Goal: Find specific page/section: Find specific page/section

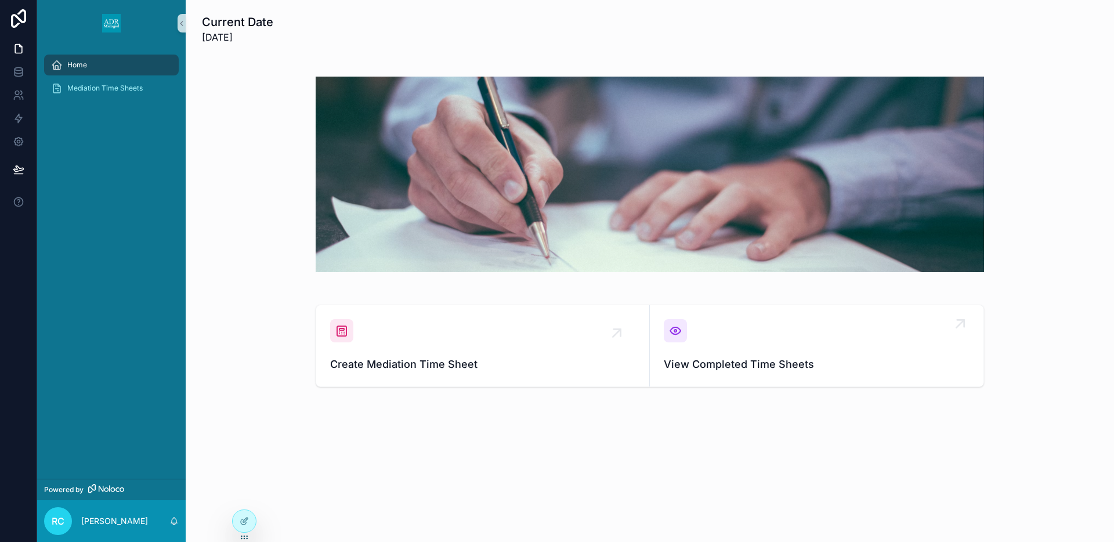
click at [687, 345] on div "View Completed Time Sheets" at bounding box center [817, 345] width 306 height 53
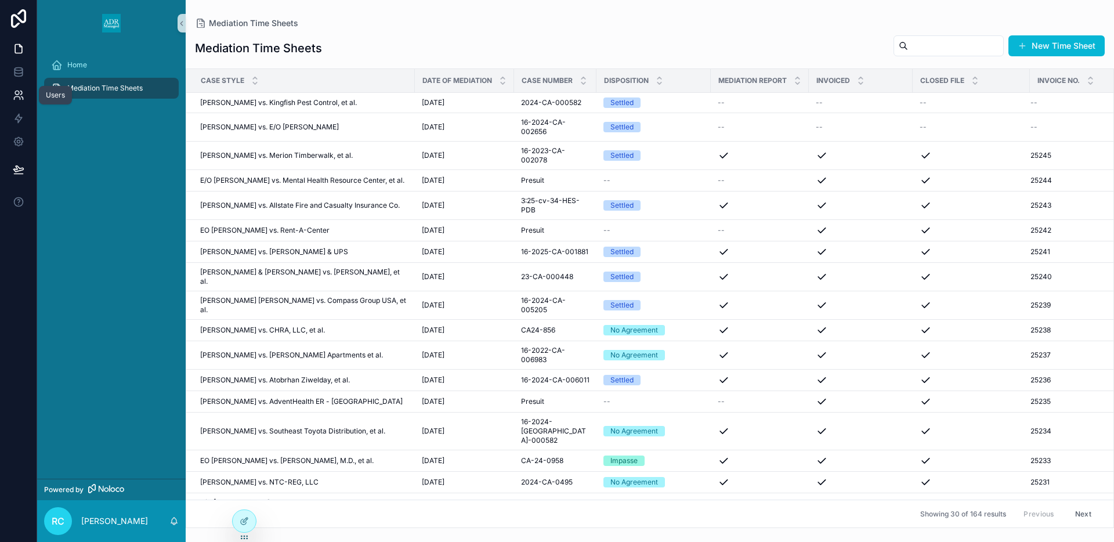
click at [17, 98] on icon at bounding box center [19, 95] width 12 height 12
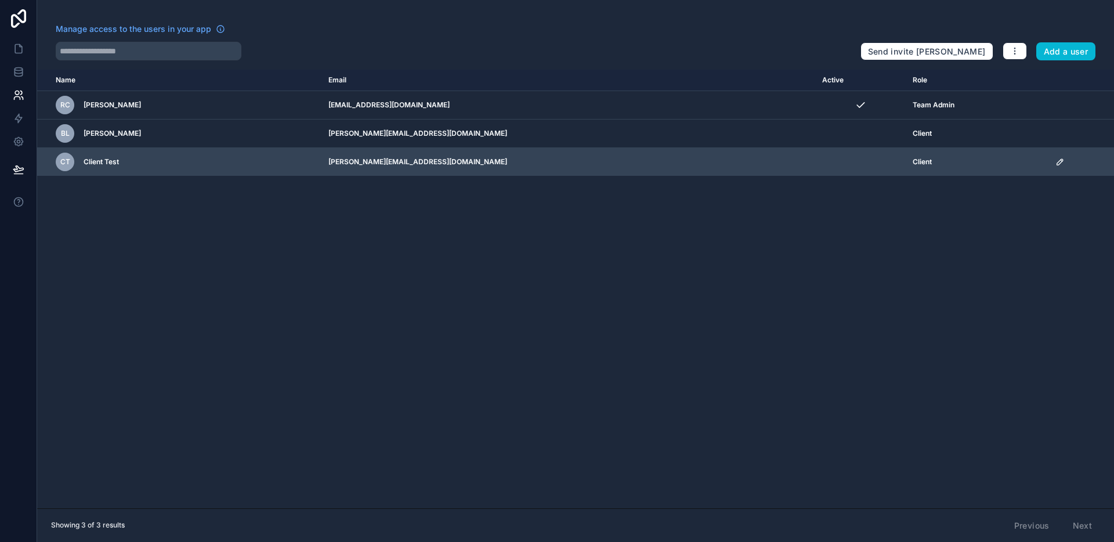
click at [1055, 162] on icon "scrollable content" at bounding box center [1059, 161] width 9 height 9
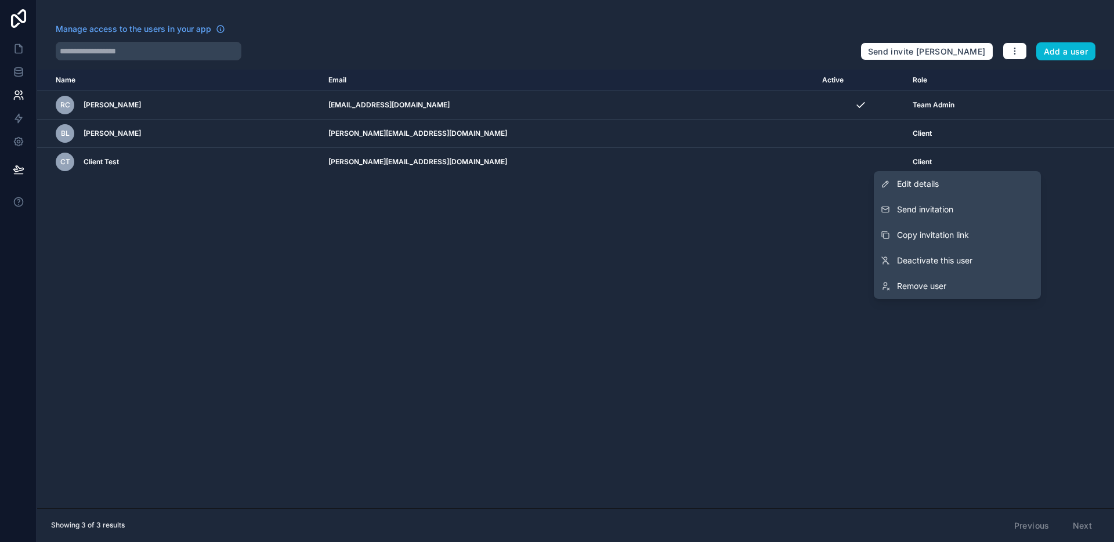
click at [629, 247] on div "Name Email Active Role [DOMAIN_NAME] RC [PERSON_NAME] [EMAIL_ADDRESS][DOMAIN_NA…" at bounding box center [575, 289] width 1077 height 439
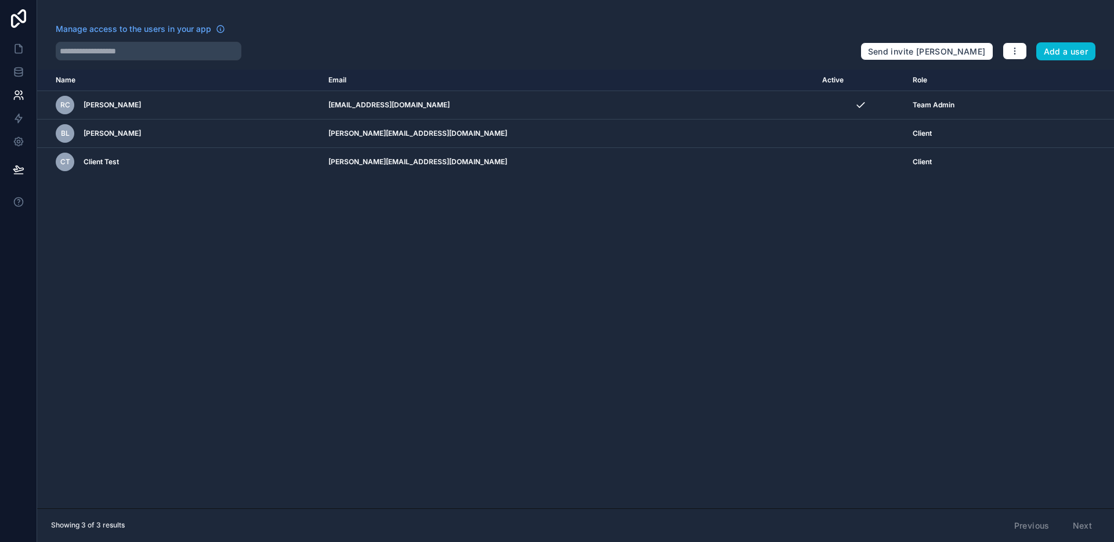
click at [697, 273] on div "Name Email Active Role [DOMAIN_NAME] RC [PERSON_NAME] [EMAIL_ADDRESS][DOMAIN_NA…" at bounding box center [575, 289] width 1077 height 439
click at [11, 11] on icon at bounding box center [18, 18] width 23 height 19
click at [16, 48] on icon at bounding box center [19, 49] width 12 height 12
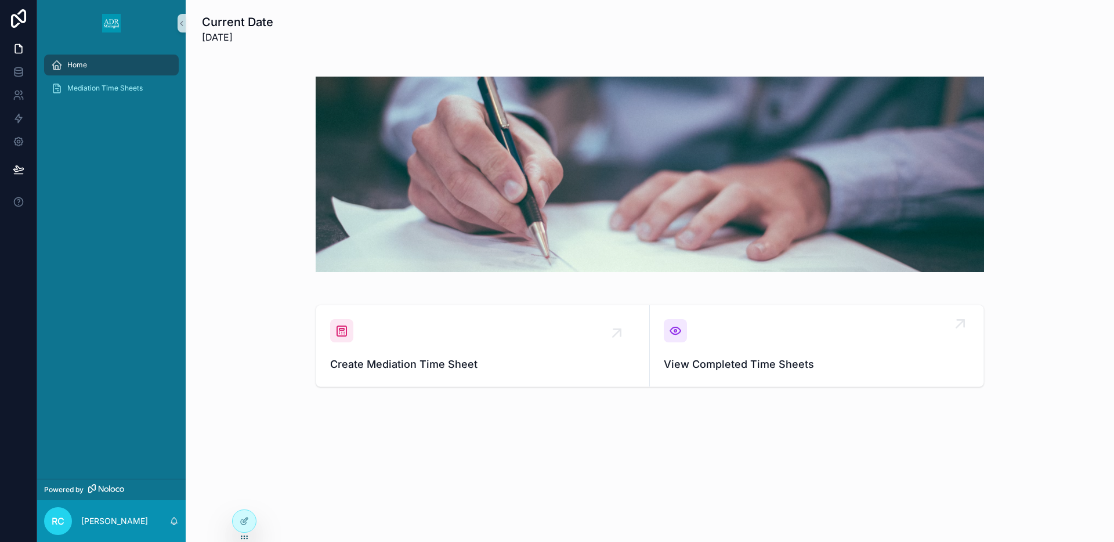
click at [697, 338] on div "View Completed Time Sheets" at bounding box center [817, 345] width 306 height 53
